Goal: Information Seeking & Learning: Learn about a topic

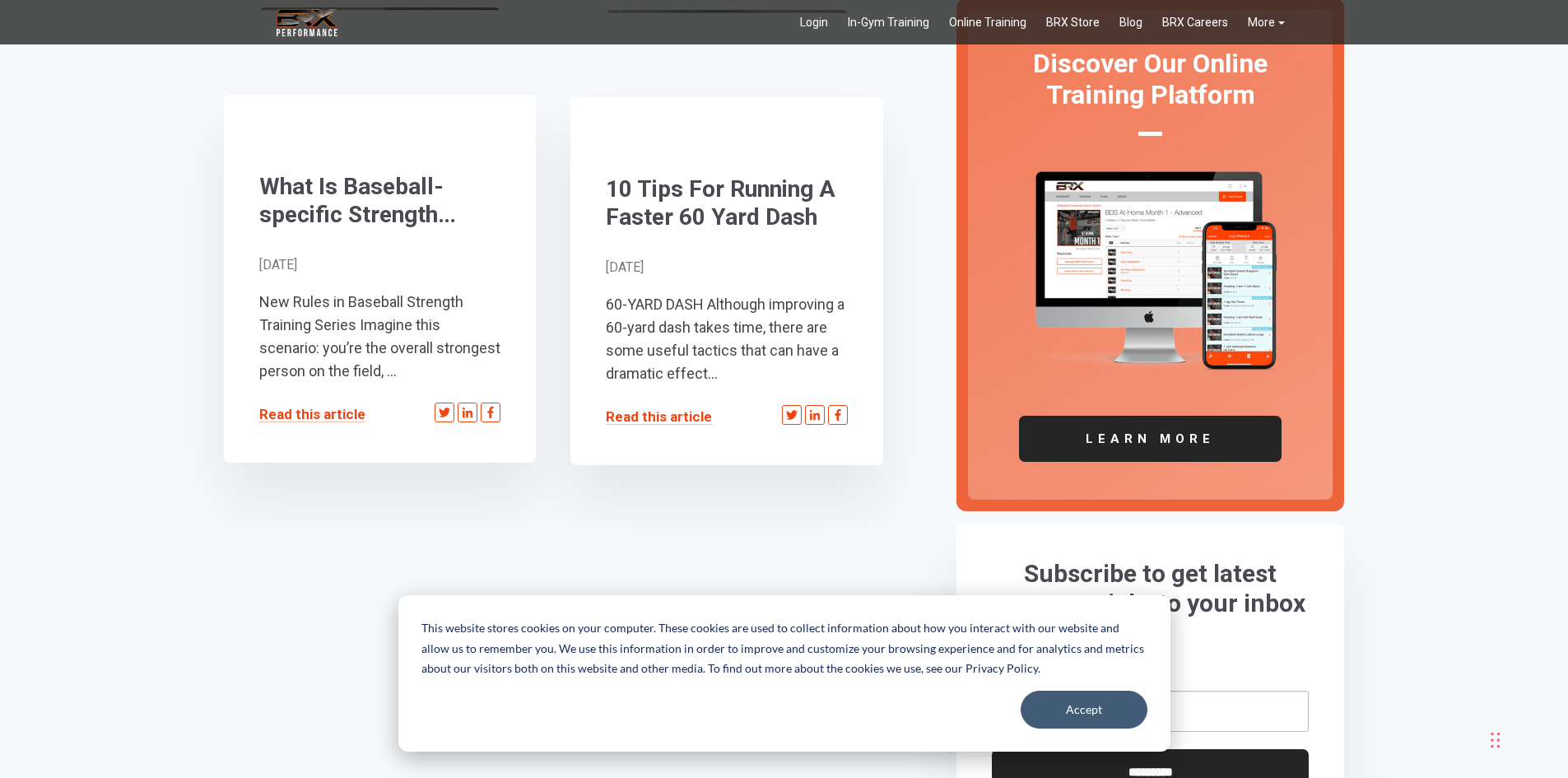
scroll to position [494, 0]
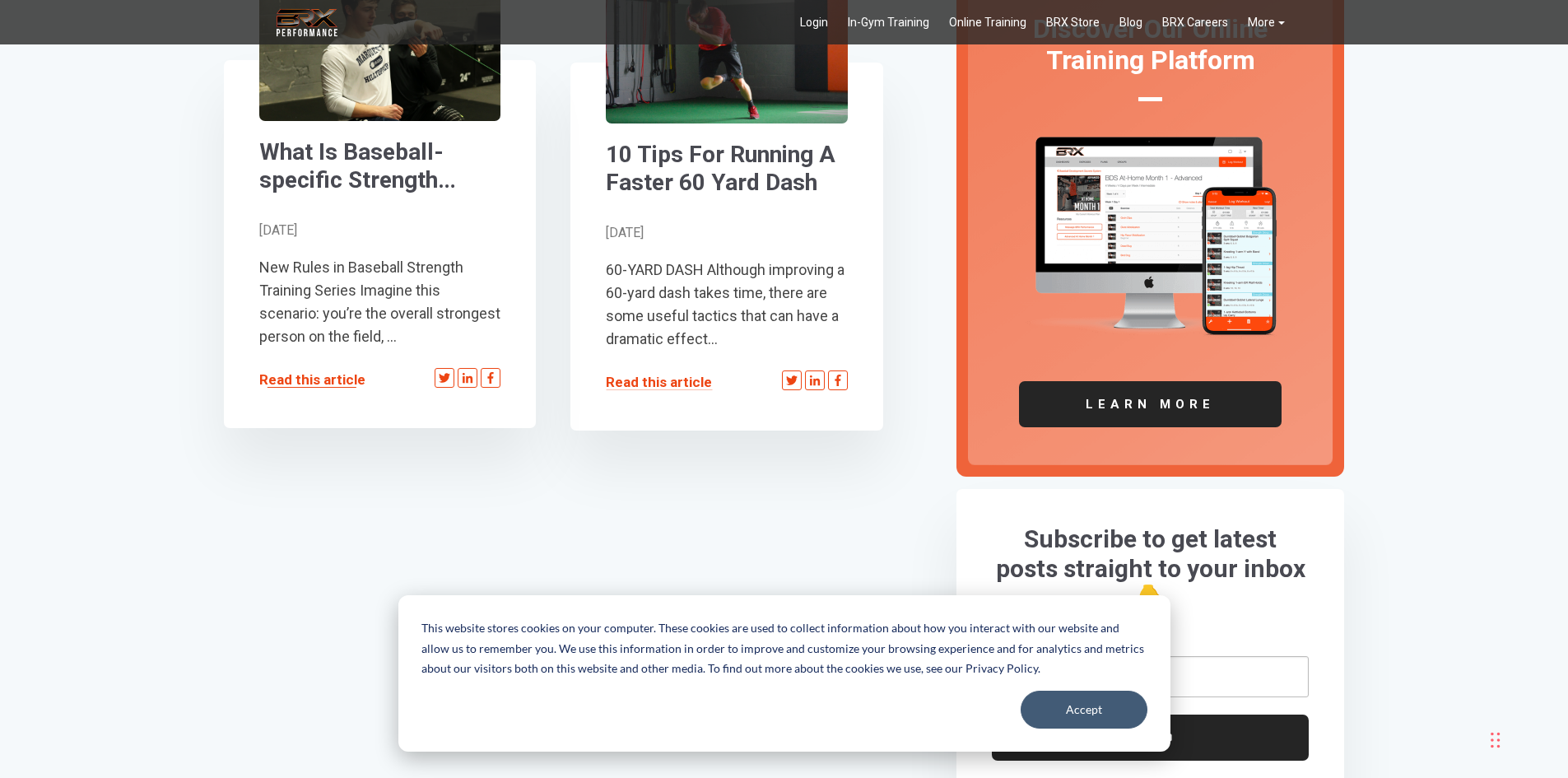
click at [319, 382] on link "Read this article" at bounding box center [312, 379] width 106 height 16
